Goal: Task Accomplishment & Management: Manage account settings

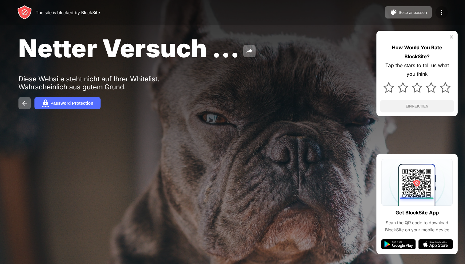
click at [443, 10] on img at bounding box center [441, 12] width 7 height 7
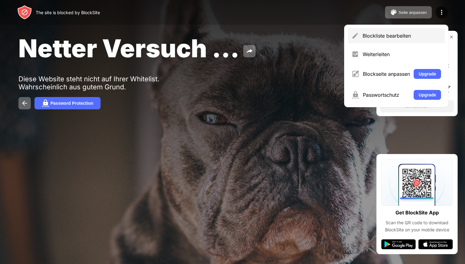
click at [400, 34] on div "Blockliste bearbeiten" at bounding box center [402, 36] width 78 height 6
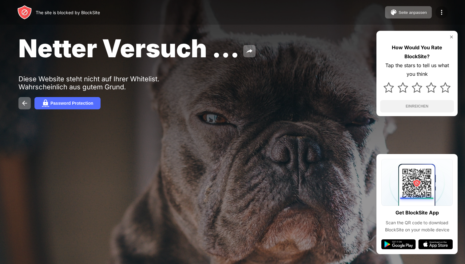
click at [440, 12] on img at bounding box center [441, 12] width 7 height 7
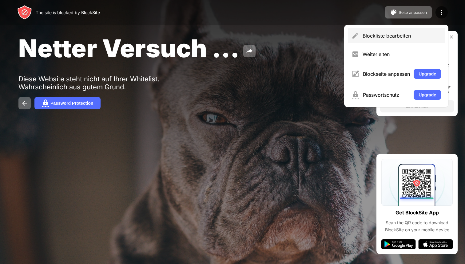
click at [397, 35] on div "Blockliste bearbeiten" at bounding box center [402, 36] width 78 height 6
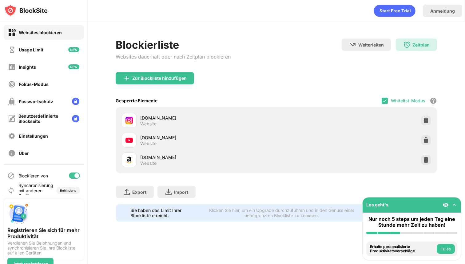
click at [406, 98] on div "Whitelist-Modus" at bounding box center [408, 100] width 34 height 5
click at [387, 102] on img at bounding box center [384, 100] width 5 height 5
